Goal: Browse casually

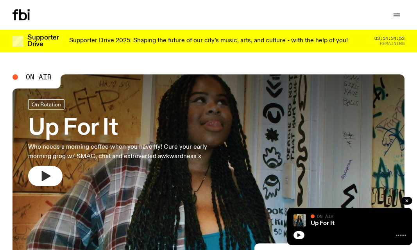
click at [51, 174] on icon "button" at bounding box center [45, 176] width 13 height 13
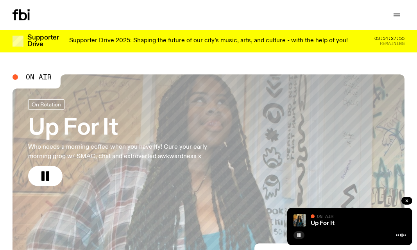
drag, startPoint x: 41, startPoint y: 170, endPoint x: 43, endPoint y: 165, distance: 6.1
click at [41, 170] on icon "button" at bounding box center [45, 176] width 13 height 13
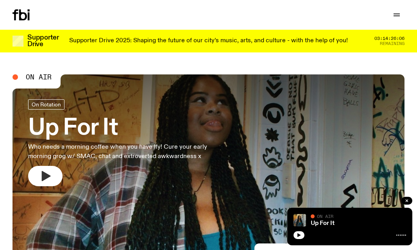
click at [50, 173] on icon "button" at bounding box center [45, 176] width 13 height 13
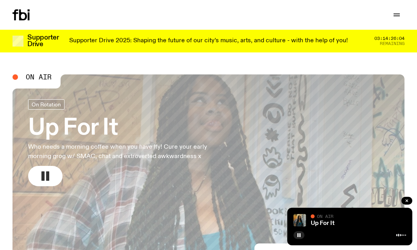
click at [44, 176] on rect "button" at bounding box center [42, 175] width 3 height 9
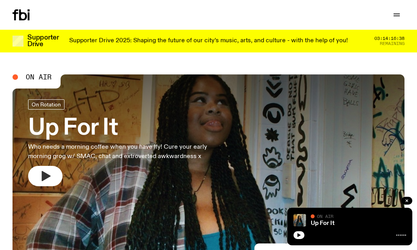
click at [47, 168] on button "button" at bounding box center [45, 176] width 34 height 20
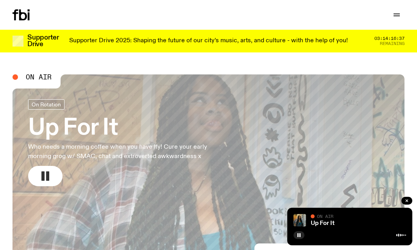
click at [51, 178] on icon "button" at bounding box center [45, 176] width 13 height 13
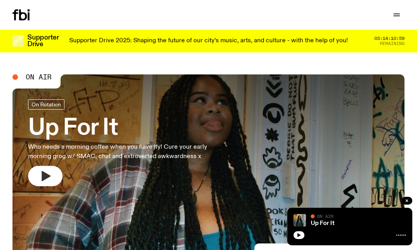
drag, startPoint x: 41, startPoint y: 180, endPoint x: 47, endPoint y: 182, distance: 6.7
click at [41, 180] on icon "button" at bounding box center [45, 176] width 13 height 13
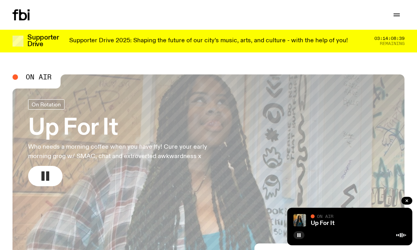
click at [38, 178] on button "button" at bounding box center [45, 176] width 34 height 20
